Goal: Task Accomplishment & Management: Manage account settings

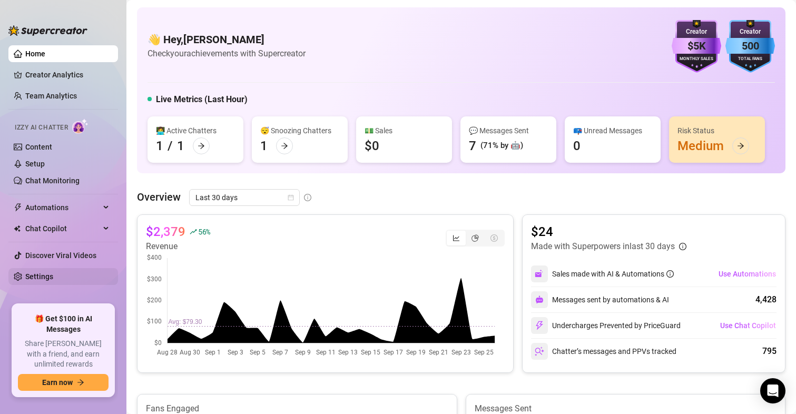
click at [36, 272] on link "Settings" at bounding box center [39, 276] width 28 height 8
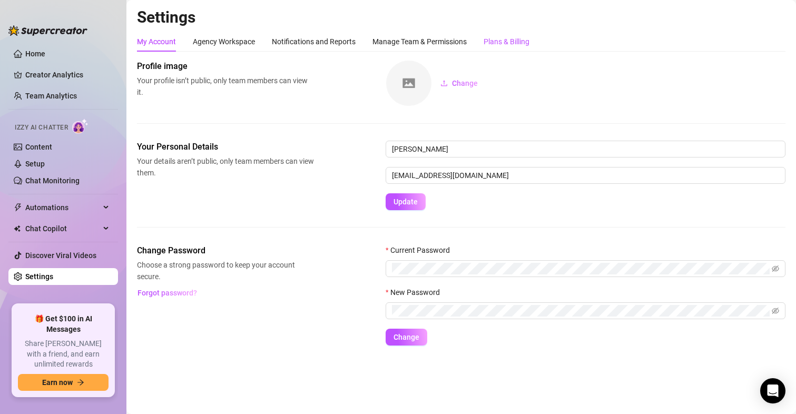
click at [496, 39] on div "Plans & Billing" at bounding box center [507, 42] width 46 height 12
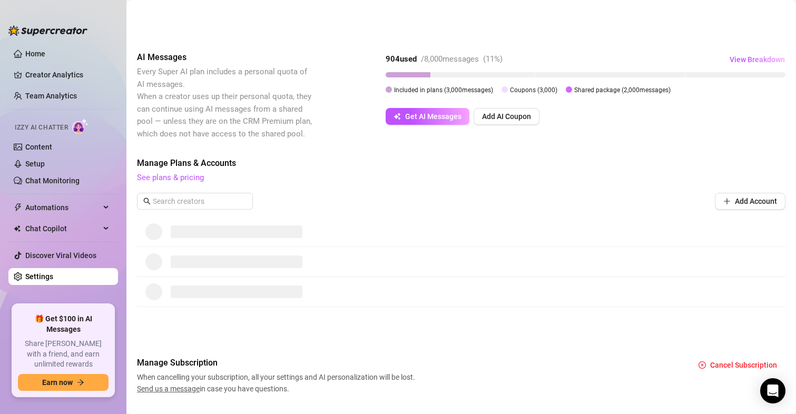
scroll to position [171, 0]
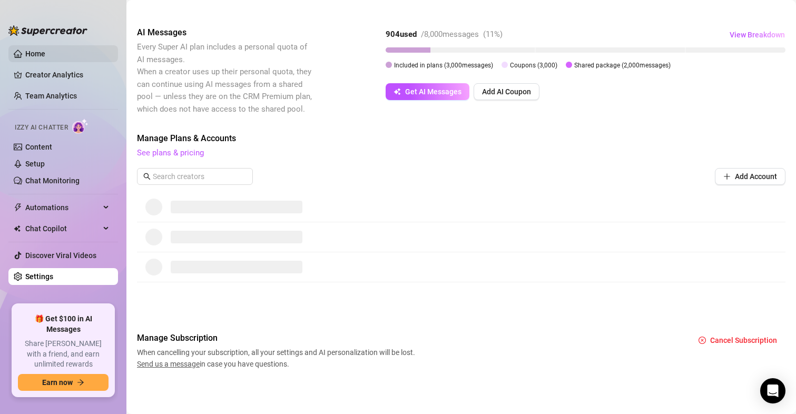
click at [32, 54] on link "Home" at bounding box center [35, 54] width 20 height 8
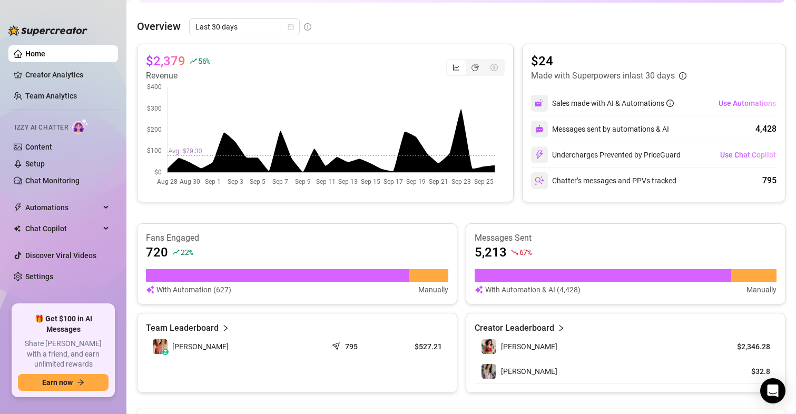
click at [22, 265] on ul "Home Creator Analytics Team Analytics Izzy AI Chatter Content Setup Chat Monito…" at bounding box center [63, 170] width 110 height 259
click at [36, 277] on link "Settings" at bounding box center [39, 276] width 28 height 8
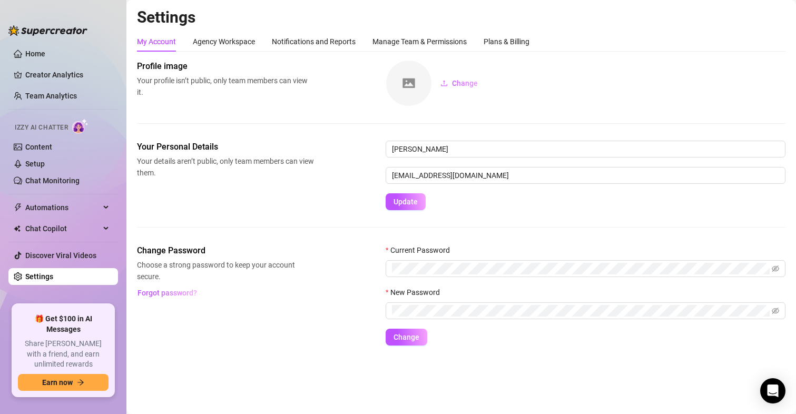
click at [535, 48] on div "My Account Agency Workspace Notifications and Reports Manage Team & Permissions…" at bounding box center [461, 42] width 648 height 20
click at [516, 44] on div "Plans & Billing" at bounding box center [507, 42] width 46 height 12
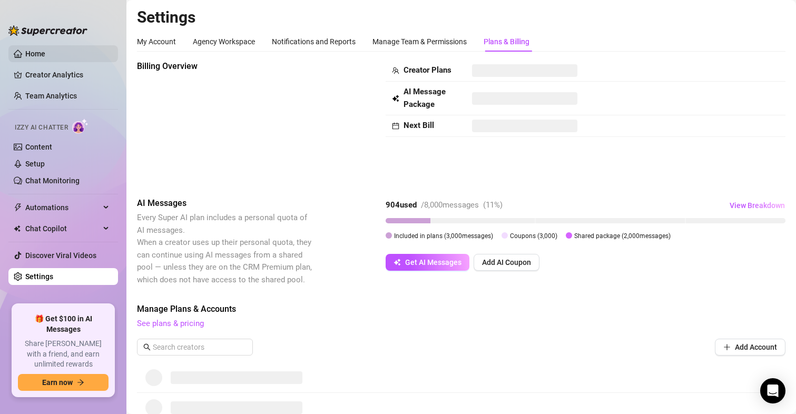
click at [38, 52] on link "Home" at bounding box center [35, 54] width 20 height 8
